Goal: Task Accomplishment & Management: Complete application form

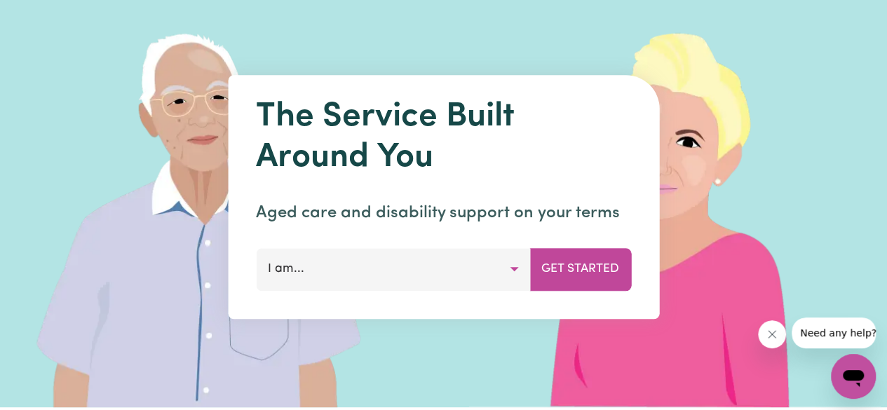
click at [511, 262] on button "I am..." at bounding box center [393, 269] width 274 height 42
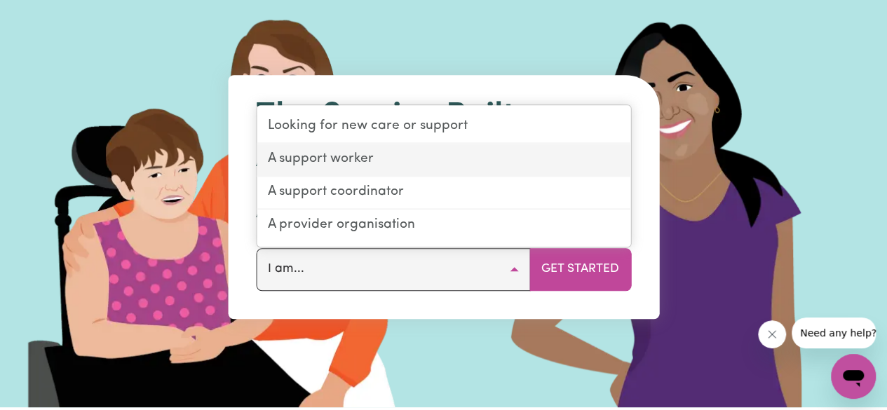
click at [504, 163] on link "A support worker" at bounding box center [444, 160] width 374 height 33
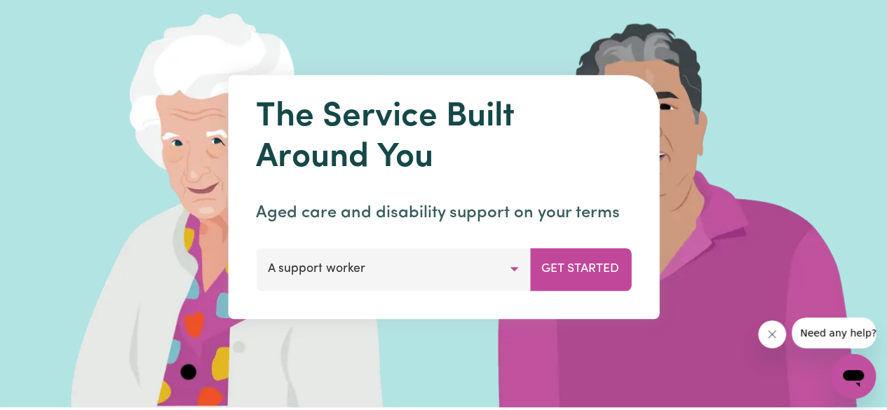
click at [515, 268] on button "A support worker" at bounding box center [393, 269] width 274 height 42
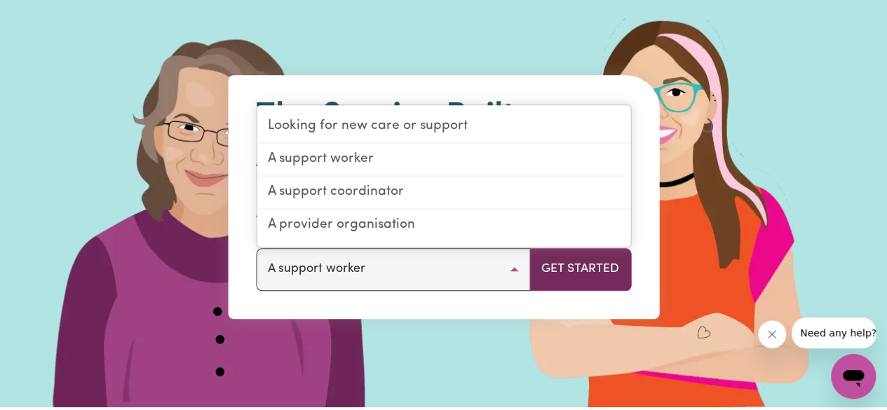
click at [550, 269] on button "Get Started" at bounding box center [580, 269] width 102 height 42
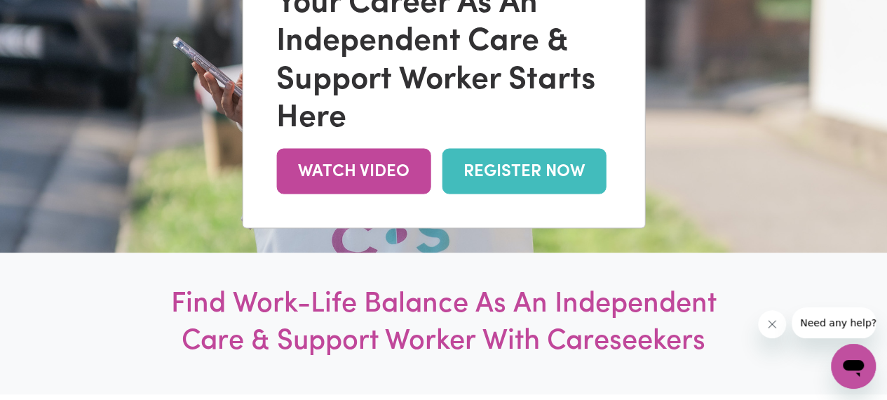
scroll to position [195, 0]
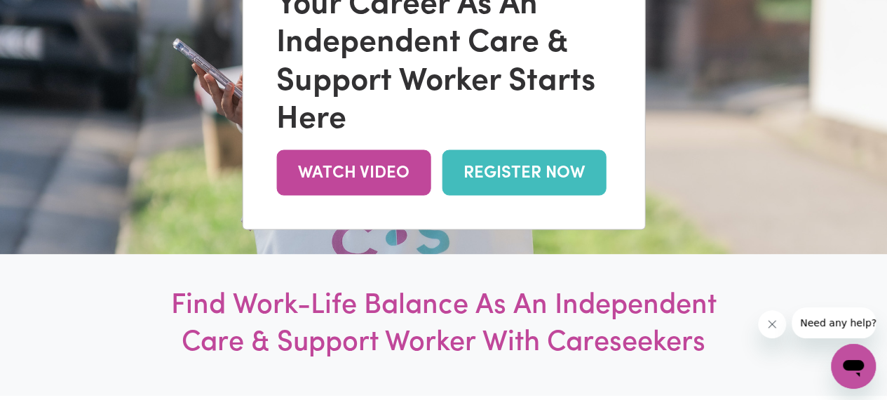
click at [504, 180] on link "REGISTER NOW" at bounding box center [524, 172] width 164 height 46
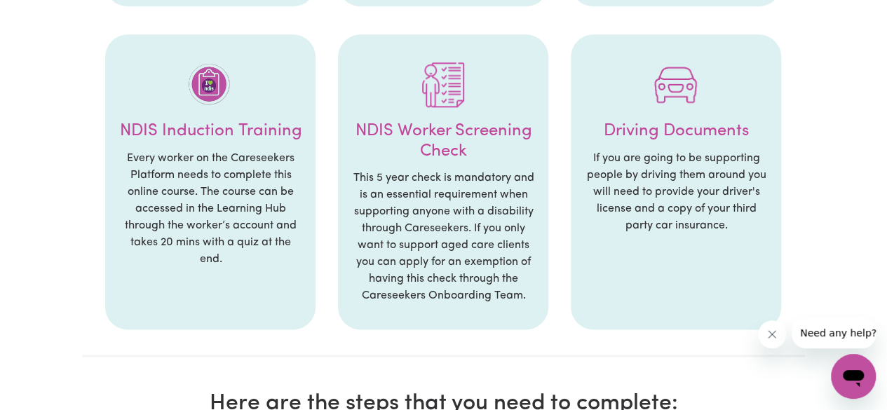
scroll to position [818, 0]
